Goal: Task Accomplishment & Management: Manage account settings

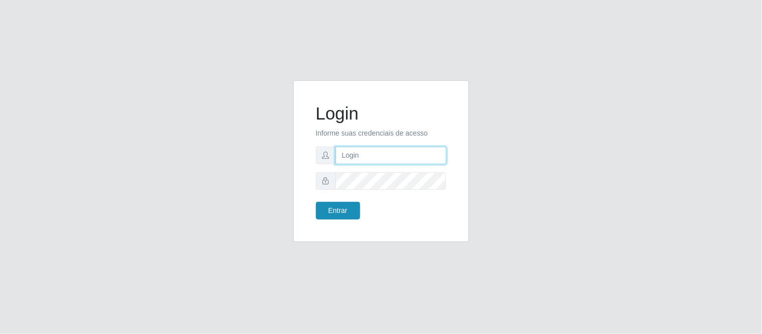
type input "deyvid@carnesecortes"
click at [329, 204] on button "Entrar" at bounding box center [338, 211] width 44 height 18
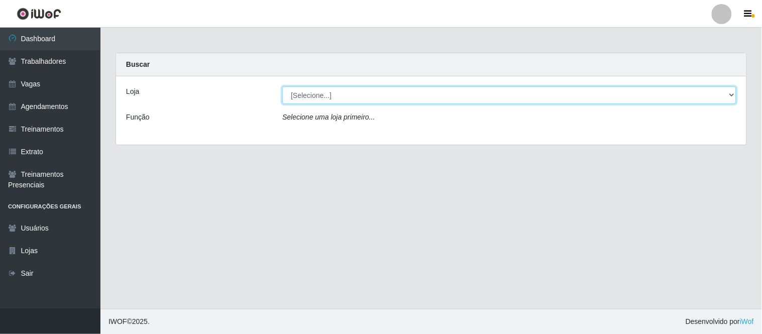
click at [308, 93] on select "[Selecione...] Carnes & Cortes" at bounding box center [509, 95] width 454 height 18
select select "433"
click at [282, 86] on select "[Selecione...] Carnes & Cortes" at bounding box center [509, 95] width 454 height 18
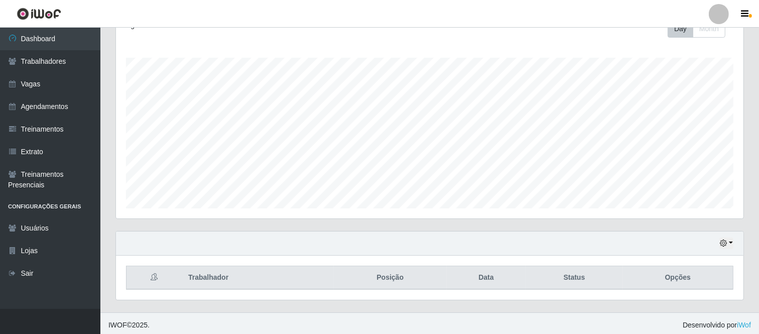
scroll to position [154, 0]
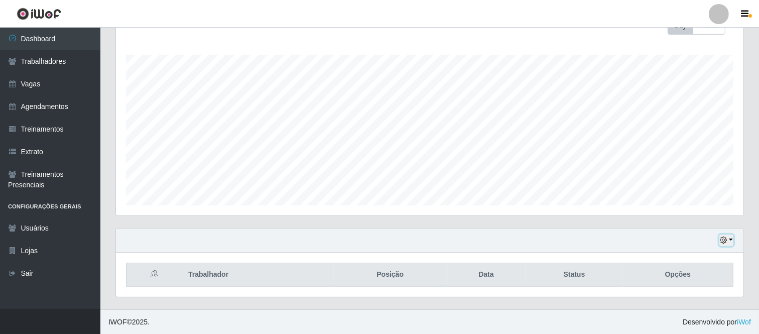
click at [725, 237] on icon "button" at bounding box center [723, 239] width 7 height 7
click at [689, 201] on button "1 Semana" at bounding box center [692, 202] width 79 height 21
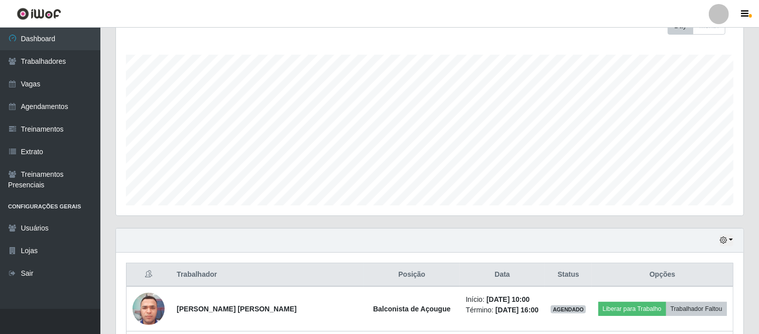
scroll to position [209, 0]
